Goal: Task Accomplishment & Management: Use online tool/utility

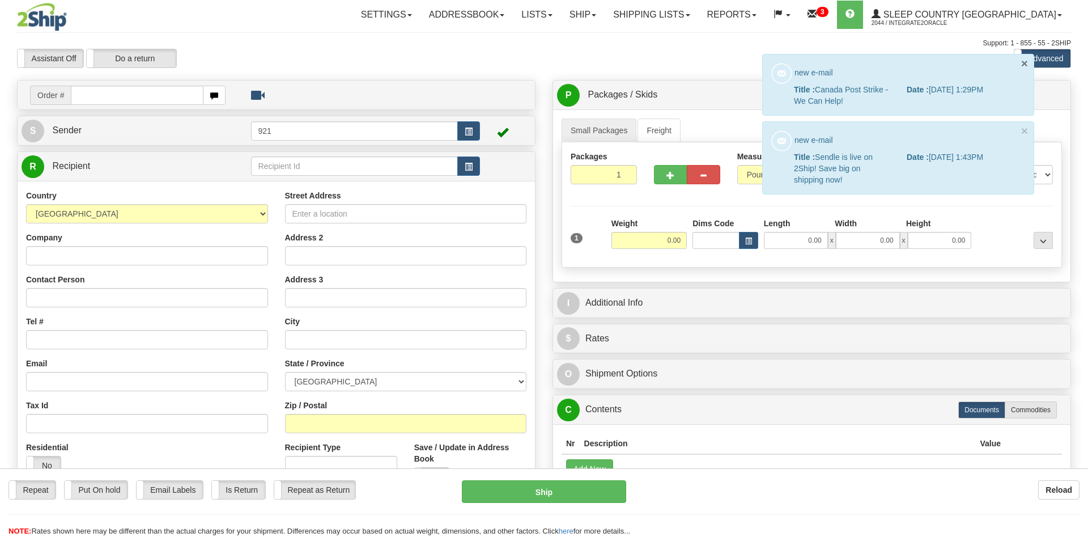
click at [1024, 62] on button "×" at bounding box center [1024, 63] width 7 height 12
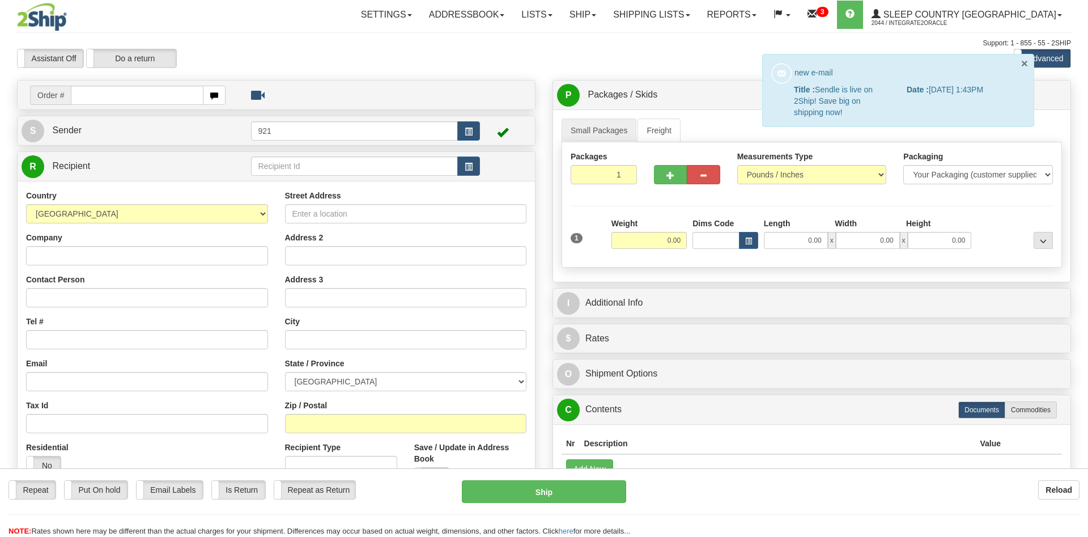
click at [1023, 65] on button "×" at bounding box center [1024, 63] width 7 height 12
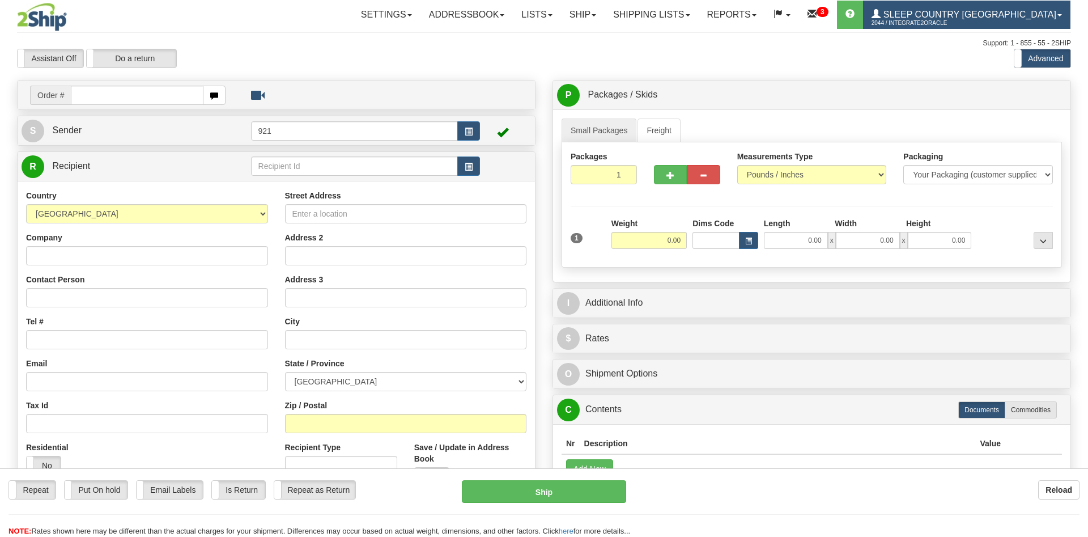
click at [1037, 11] on span "Sleep Country [GEOGRAPHIC_DATA]" at bounding box center [968, 15] width 176 height 10
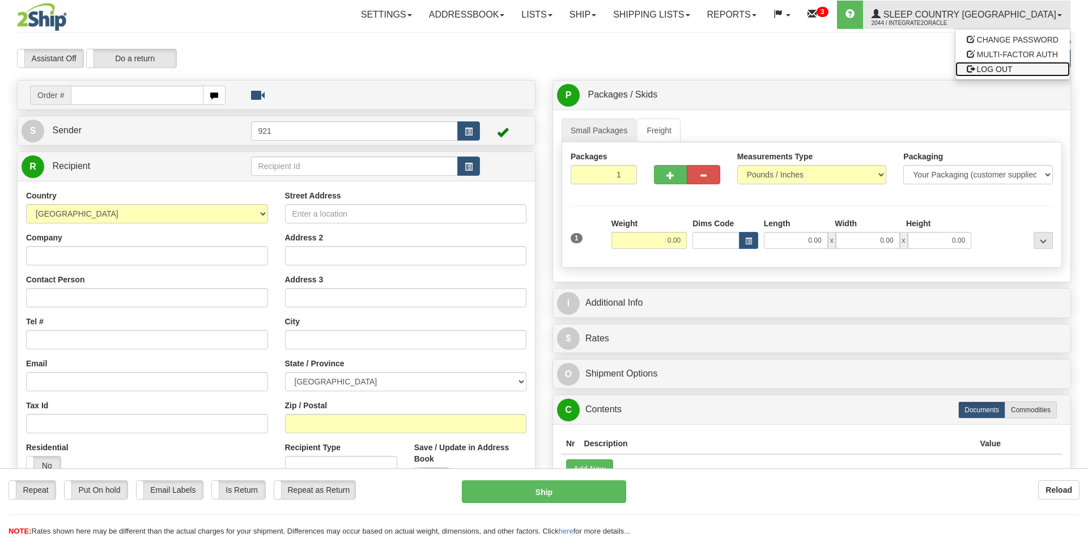
click at [993, 69] on span "LOG OUT" at bounding box center [995, 69] width 36 height 9
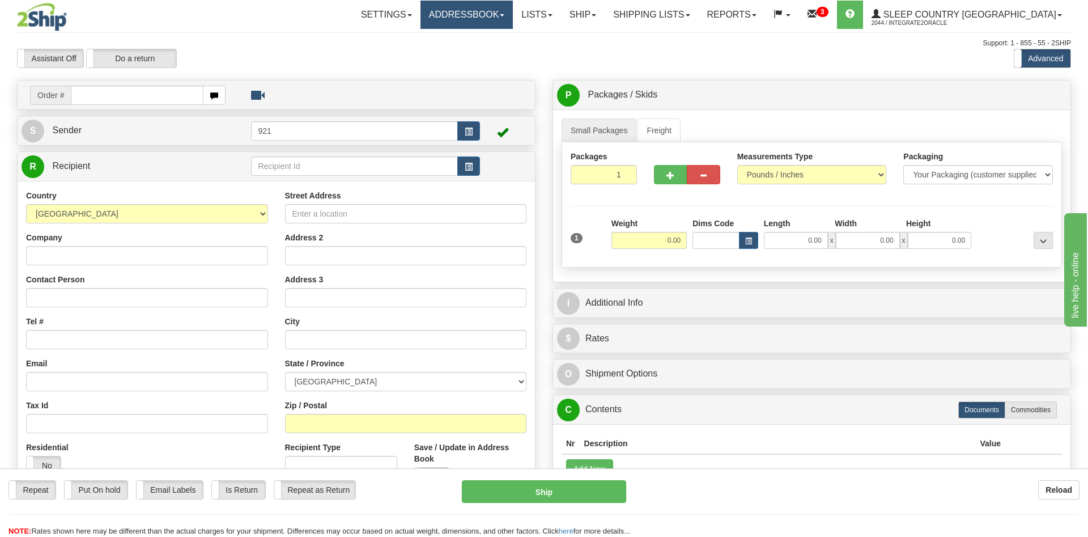
click at [500, 11] on link "Addressbook" at bounding box center [466, 15] width 93 height 28
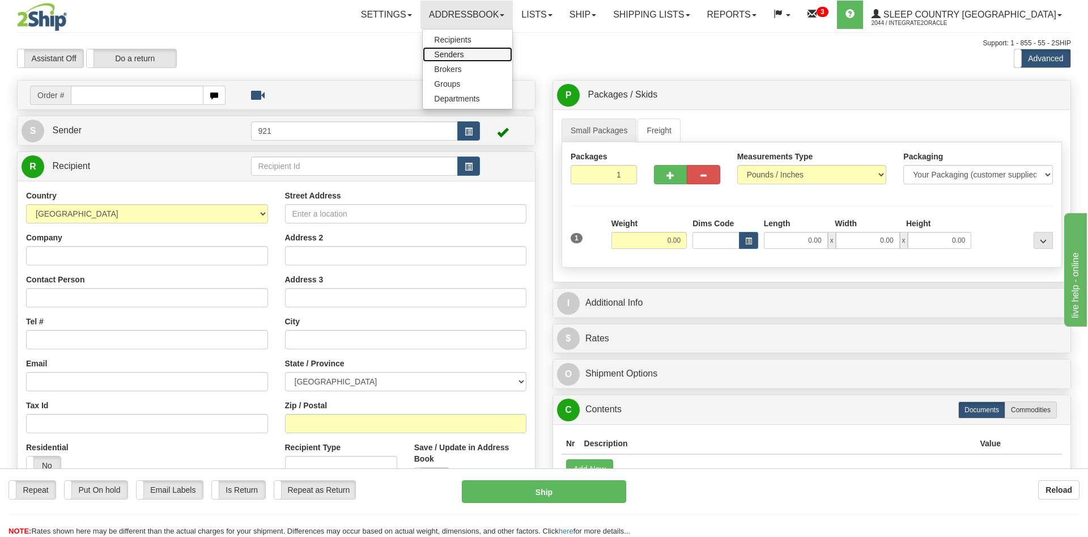
click at [463, 56] on span "Senders" at bounding box center [448, 54] width 29 height 9
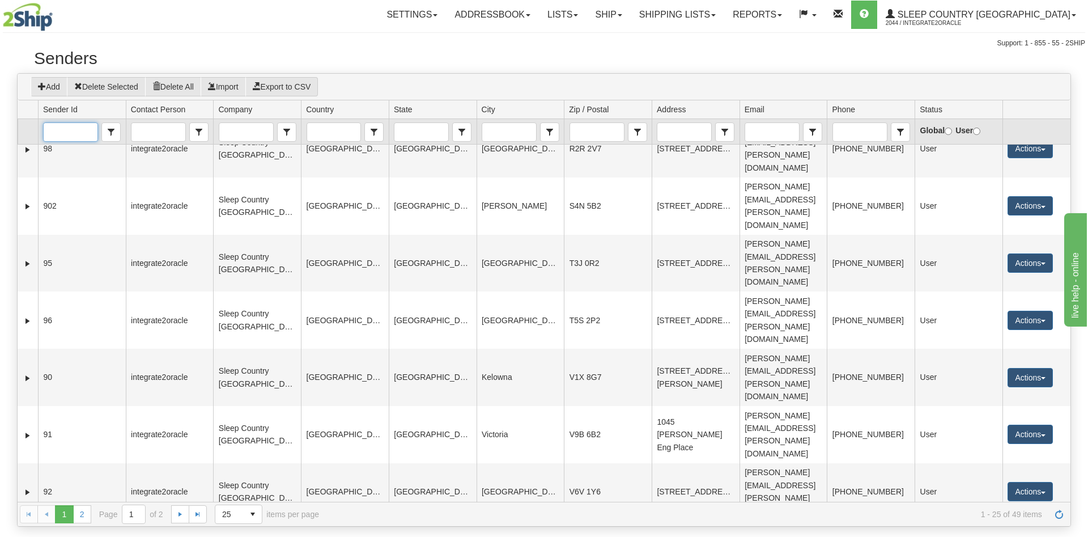
click at [70, 126] on input "Sender Id" at bounding box center [71, 132] width 54 height 18
type input "FASUS"
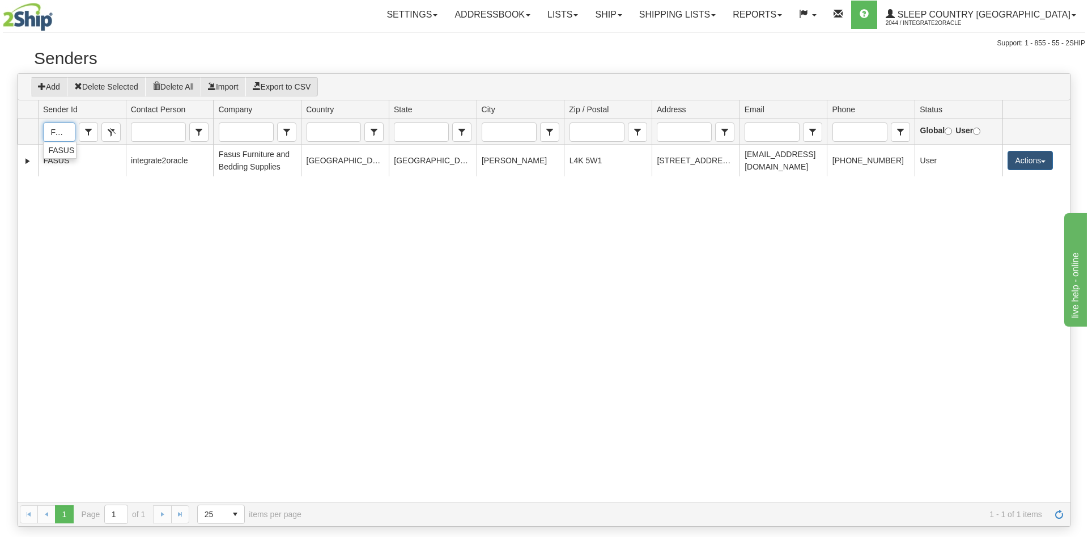
click at [439, 313] on div "210229 FASUS integrate2oracle Fasus Furniture and Bedding Supplies CANADA ONTAR…" at bounding box center [544, 322] width 1053 height 357
